Goal: Task Accomplishment & Management: Manage account settings

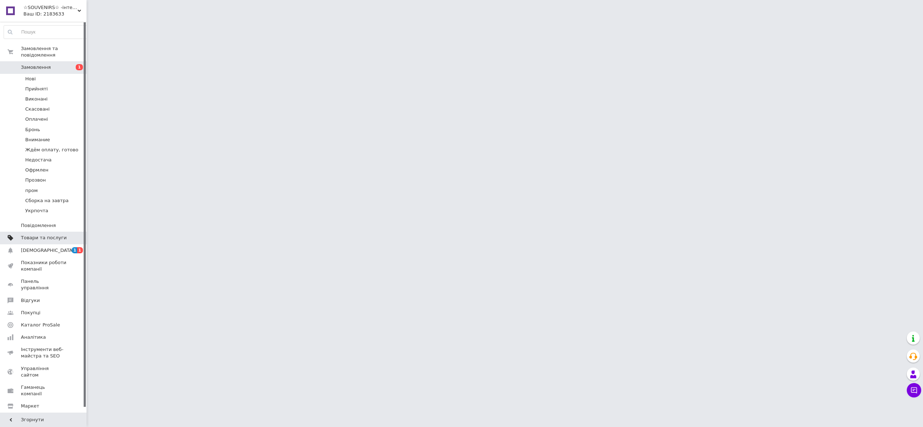
click at [48, 235] on span "Товари та послуги" at bounding box center [44, 238] width 46 height 6
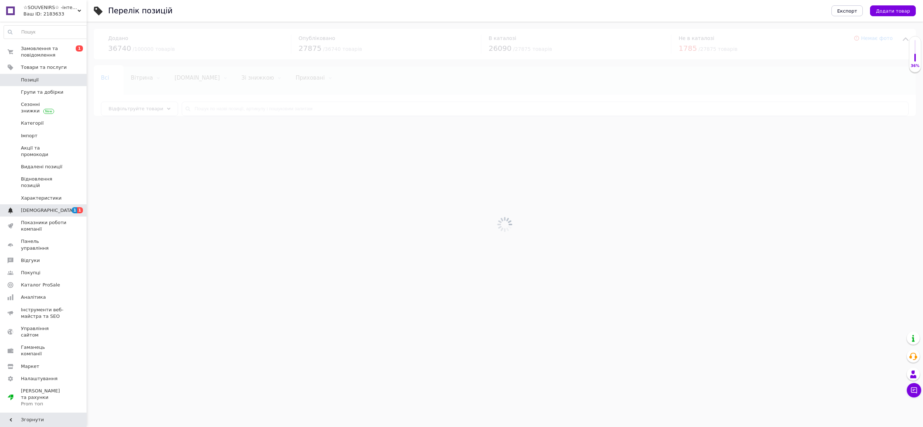
click at [49, 207] on span "[DEMOGRAPHIC_DATA]" at bounding box center [44, 210] width 46 height 6
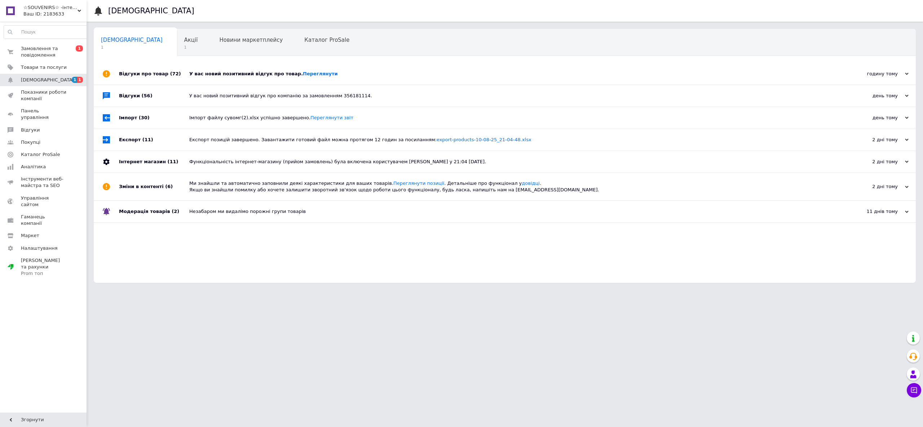
click at [261, 79] on div "У вас новий позитивний відгук про товар. [GEOGRAPHIC_DATA]" at bounding box center [512, 74] width 647 height 22
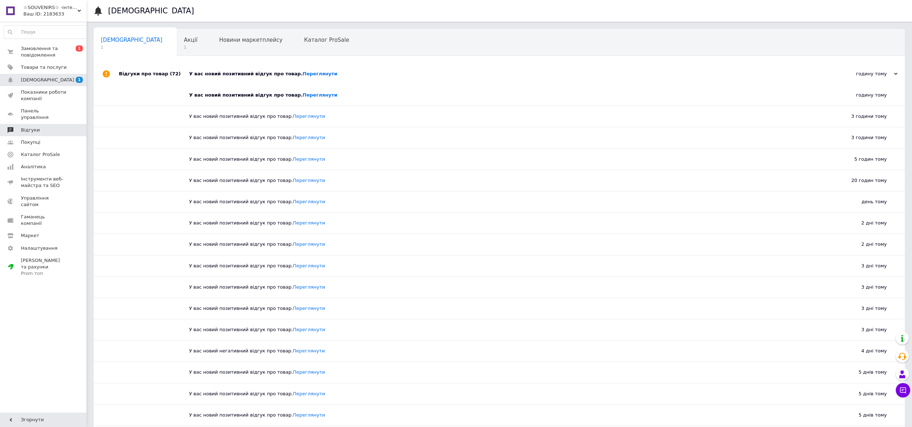
click at [52, 127] on span "Відгуки" at bounding box center [44, 130] width 46 height 6
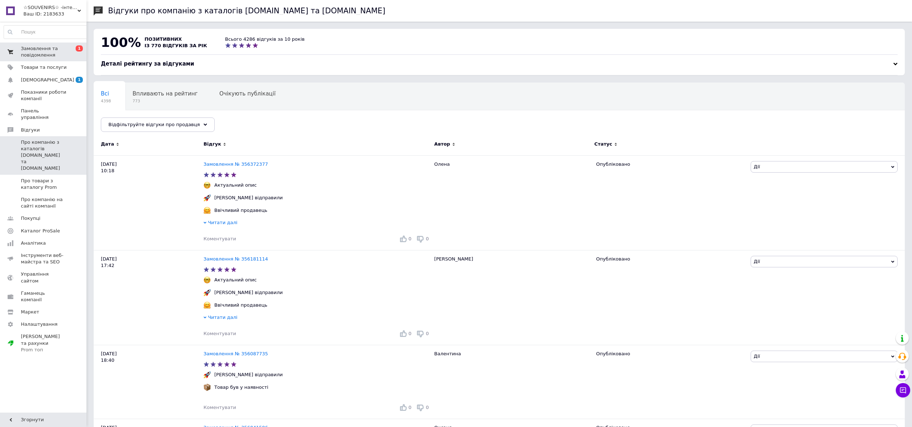
click at [66, 53] on span "Замовлення та повідомлення" at bounding box center [44, 51] width 46 height 13
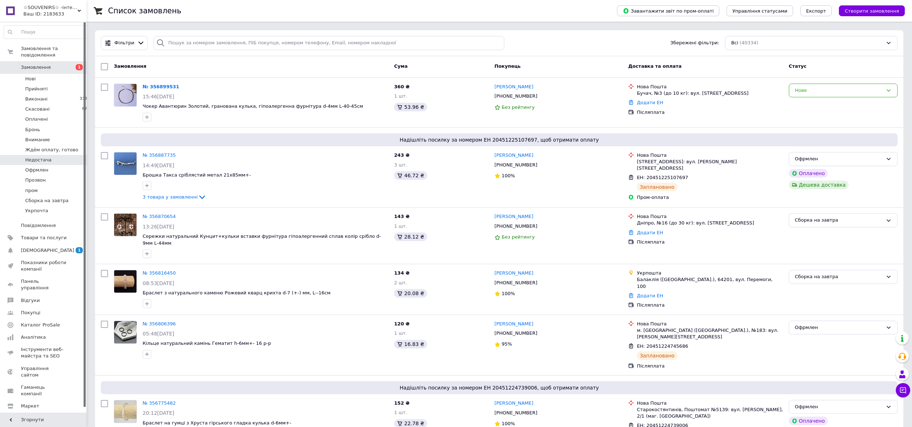
click at [66, 155] on li "Недостача 3" at bounding box center [48, 160] width 97 height 10
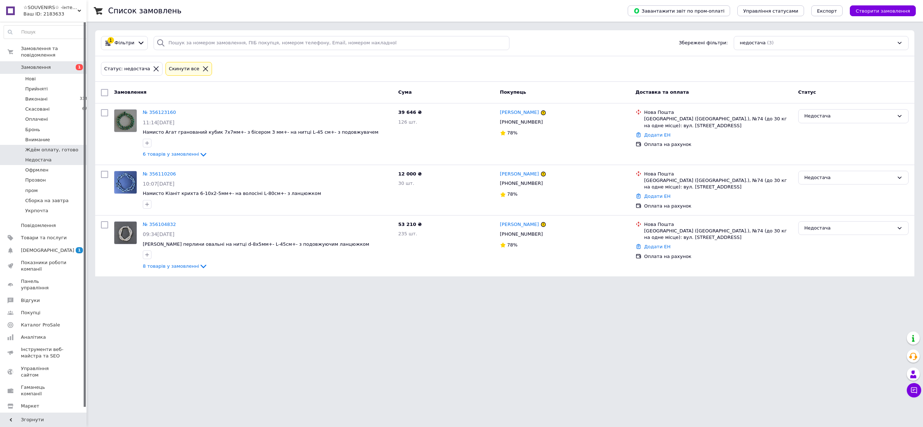
click at [54, 147] on span "Ждём оплату, готово" at bounding box center [51, 150] width 53 height 6
